Goal: Information Seeking & Learning: Learn about a topic

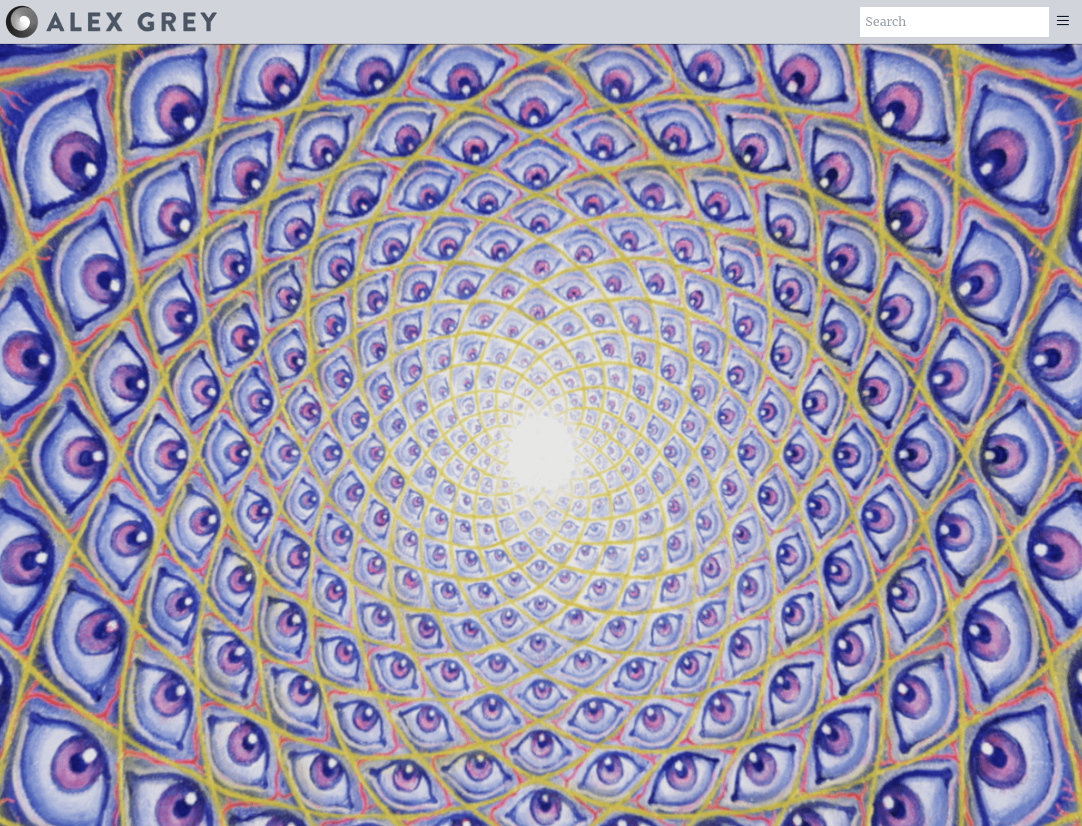
click at [178, 452] on video "Your browser does not support the video tag." at bounding box center [541, 457] width 1468 height 826
click at [128, 16] on img at bounding box center [131, 21] width 170 height 19
click at [129, 24] on img at bounding box center [131, 21] width 170 height 19
click at [1060, 19] on icon at bounding box center [1062, 20] width 16 height 16
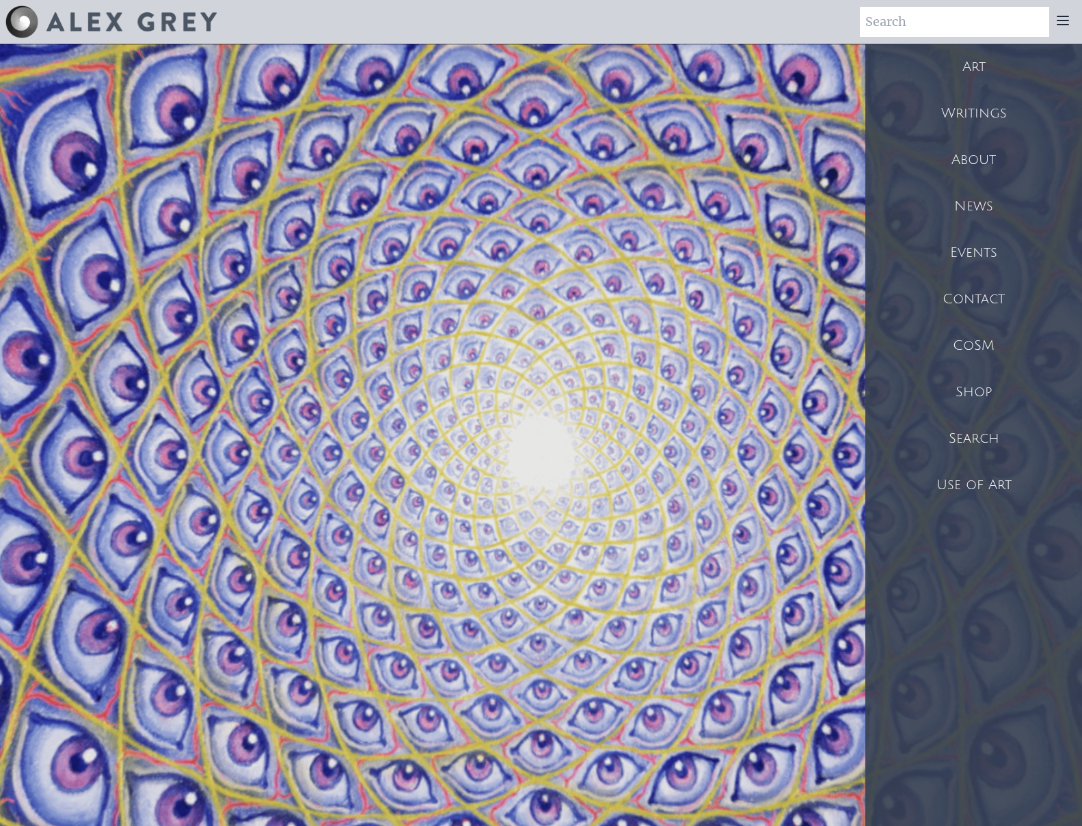
click at [1004, 165] on div "About" at bounding box center [973, 160] width 217 height 46
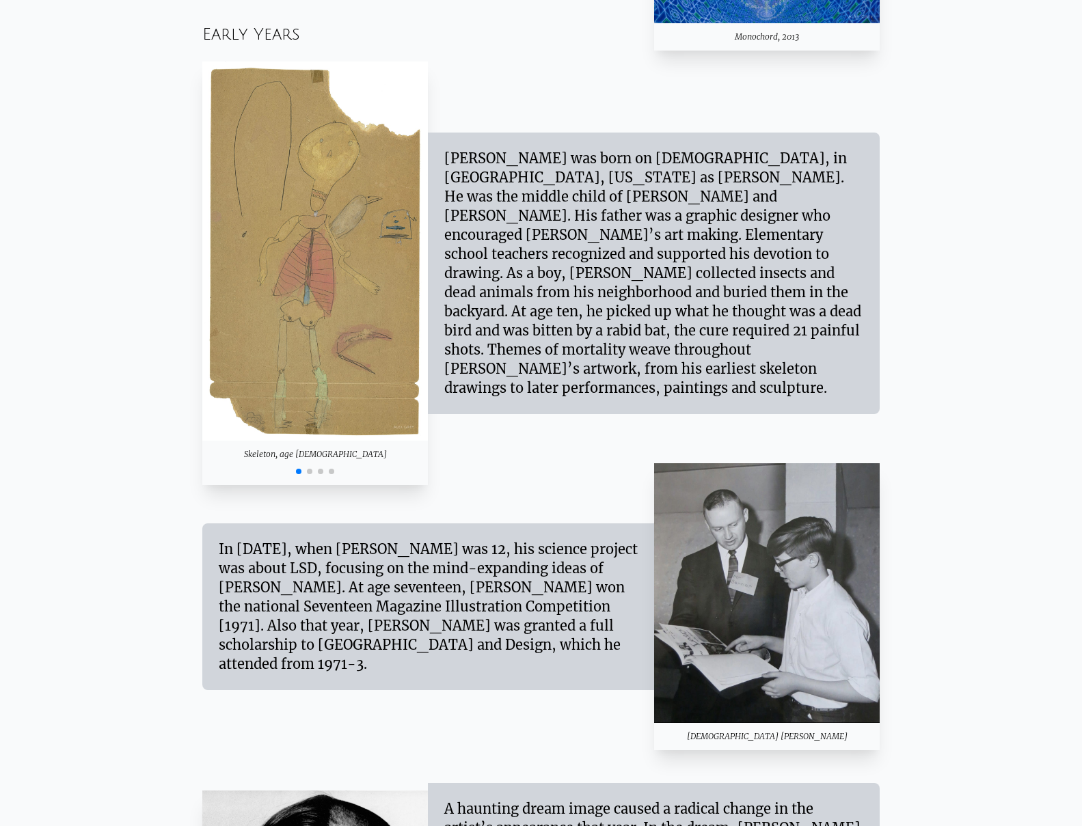
scroll to position [1287, 0]
